Goal: Task Accomplishment & Management: Manage account settings

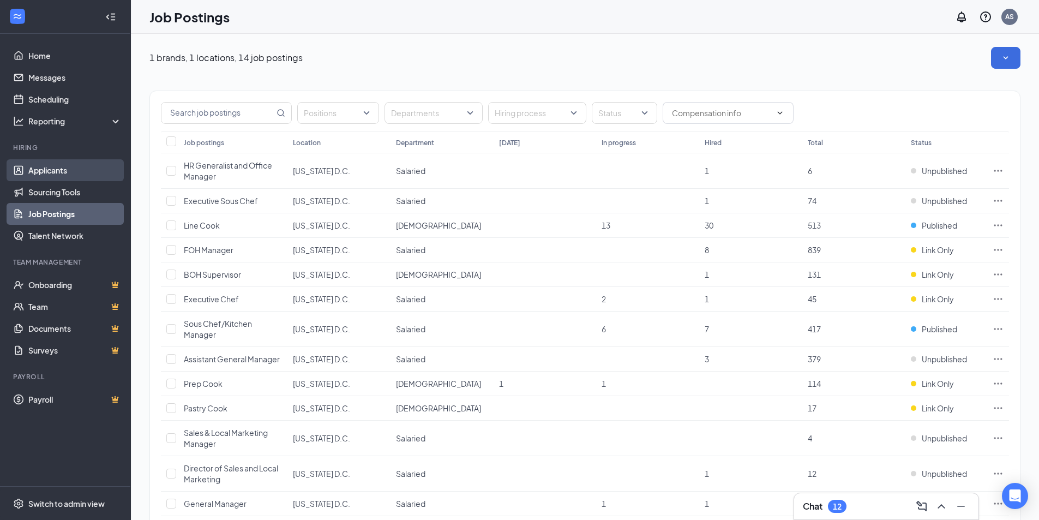
click at [41, 165] on link "Applicants" at bounding box center [74, 170] width 93 height 22
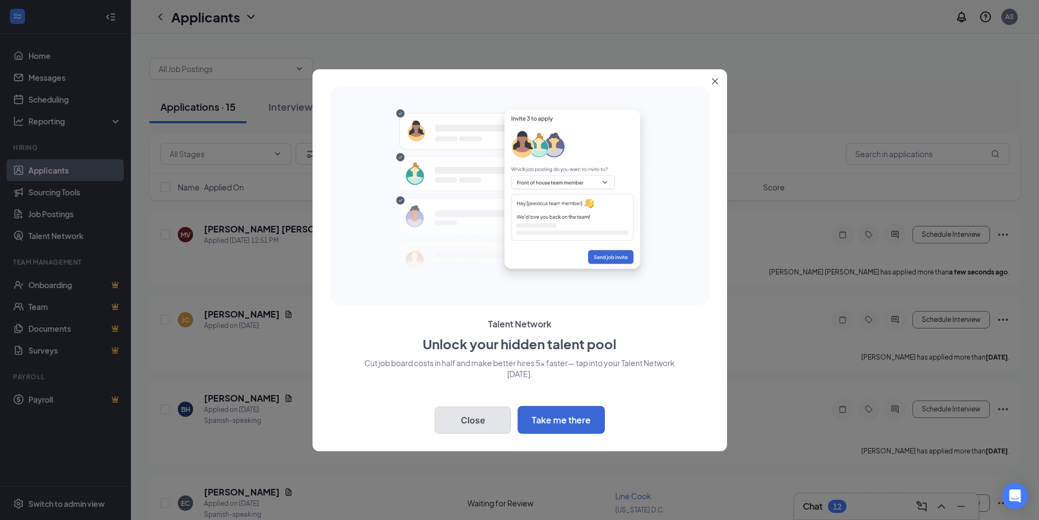
click at [478, 425] on button "Close" at bounding box center [473, 419] width 76 height 27
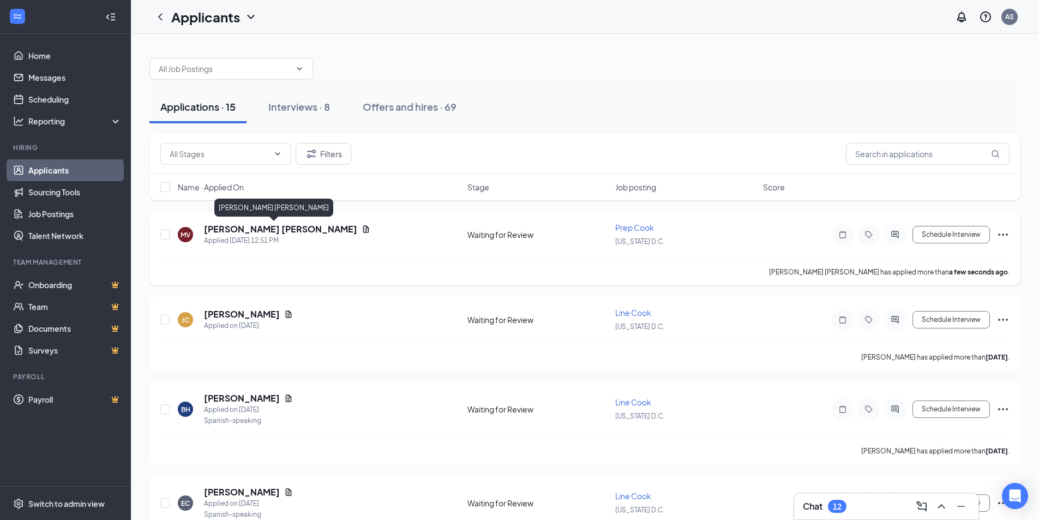
click at [260, 232] on h5 "[PERSON_NAME] [PERSON_NAME]" at bounding box center [280, 229] width 153 height 12
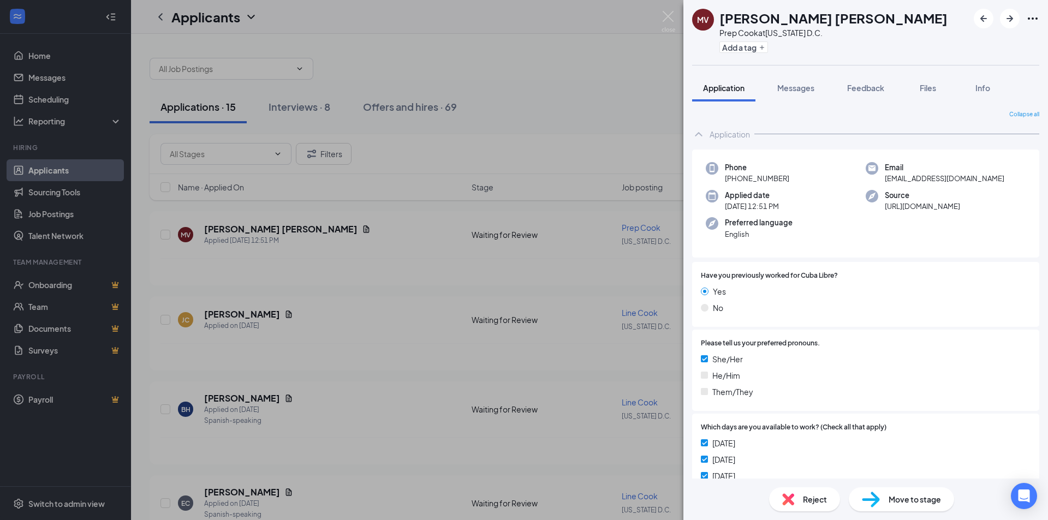
click at [907, 498] on span "Move to stage" at bounding box center [914, 499] width 52 height 12
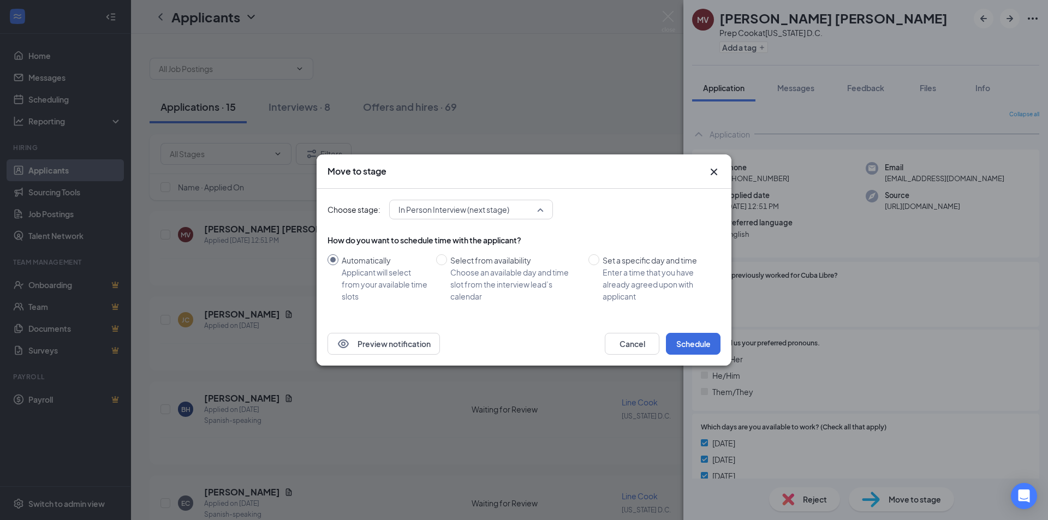
click at [542, 212] on div "In Person Interview (next stage) 3485674 3485675 Application Waiting for Review…" at bounding box center [471, 210] width 164 height 20
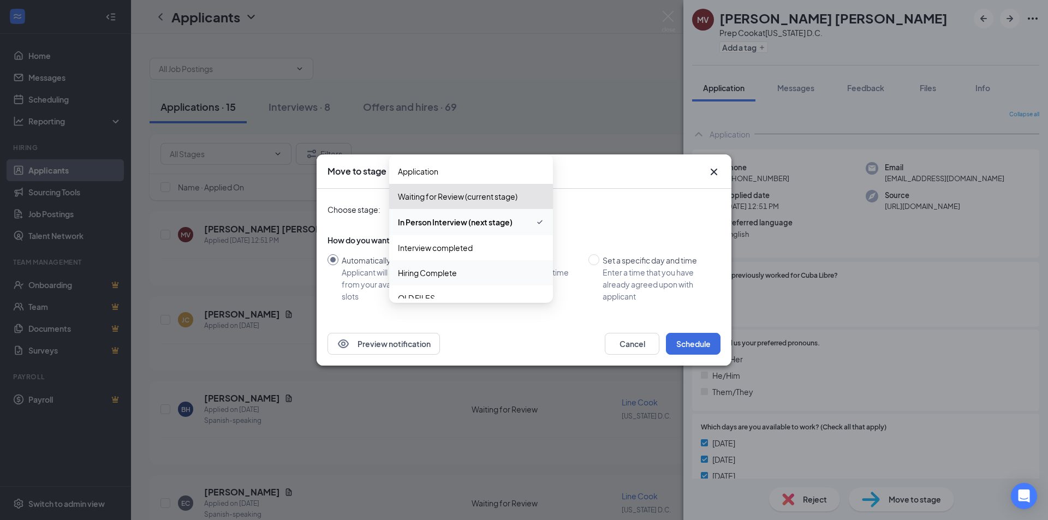
click at [451, 272] on span "Hiring Complete" at bounding box center [427, 273] width 59 height 12
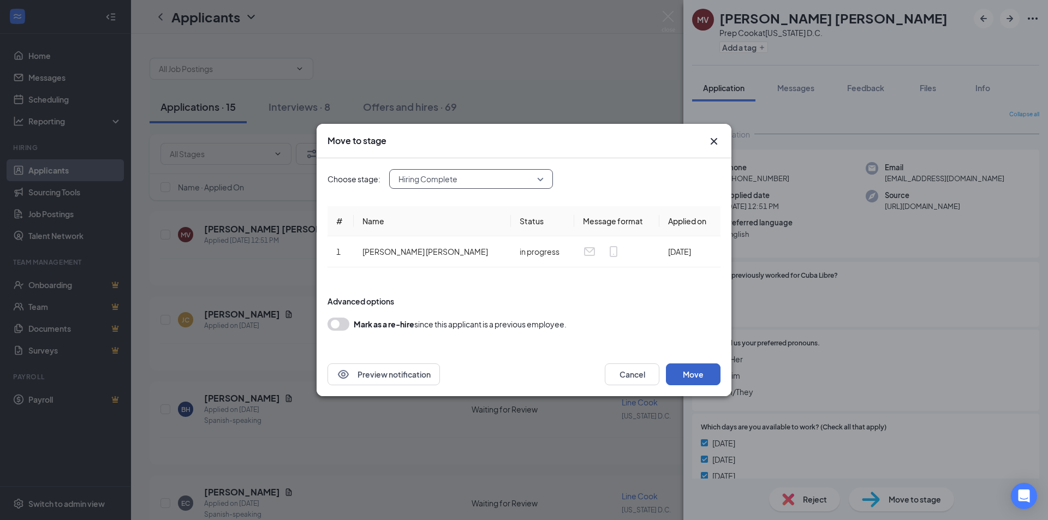
click at [700, 378] on button "Move" at bounding box center [693, 374] width 55 height 22
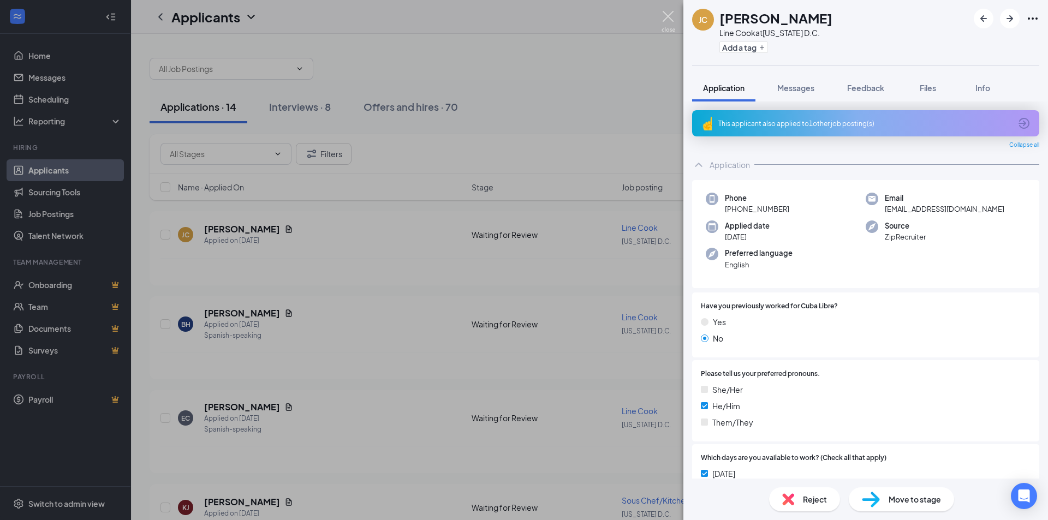
click at [672, 14] on img at bounding box center [668, 21] width 14 height 21
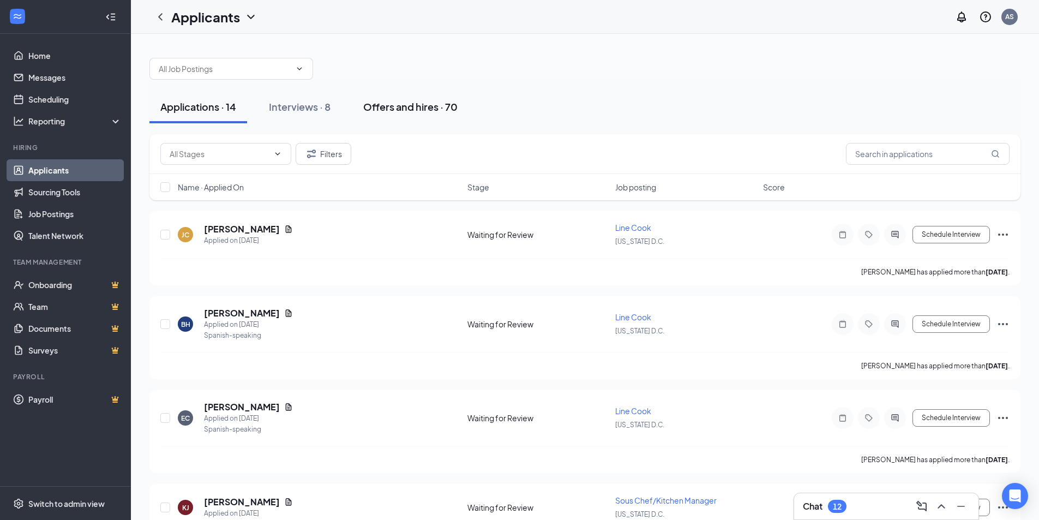
click at [412, 107] on div "Offers and hires · 70" at bounding box center [410, 107] width 94 height 14
